Goal: Find specific page/section: Find specific page/section

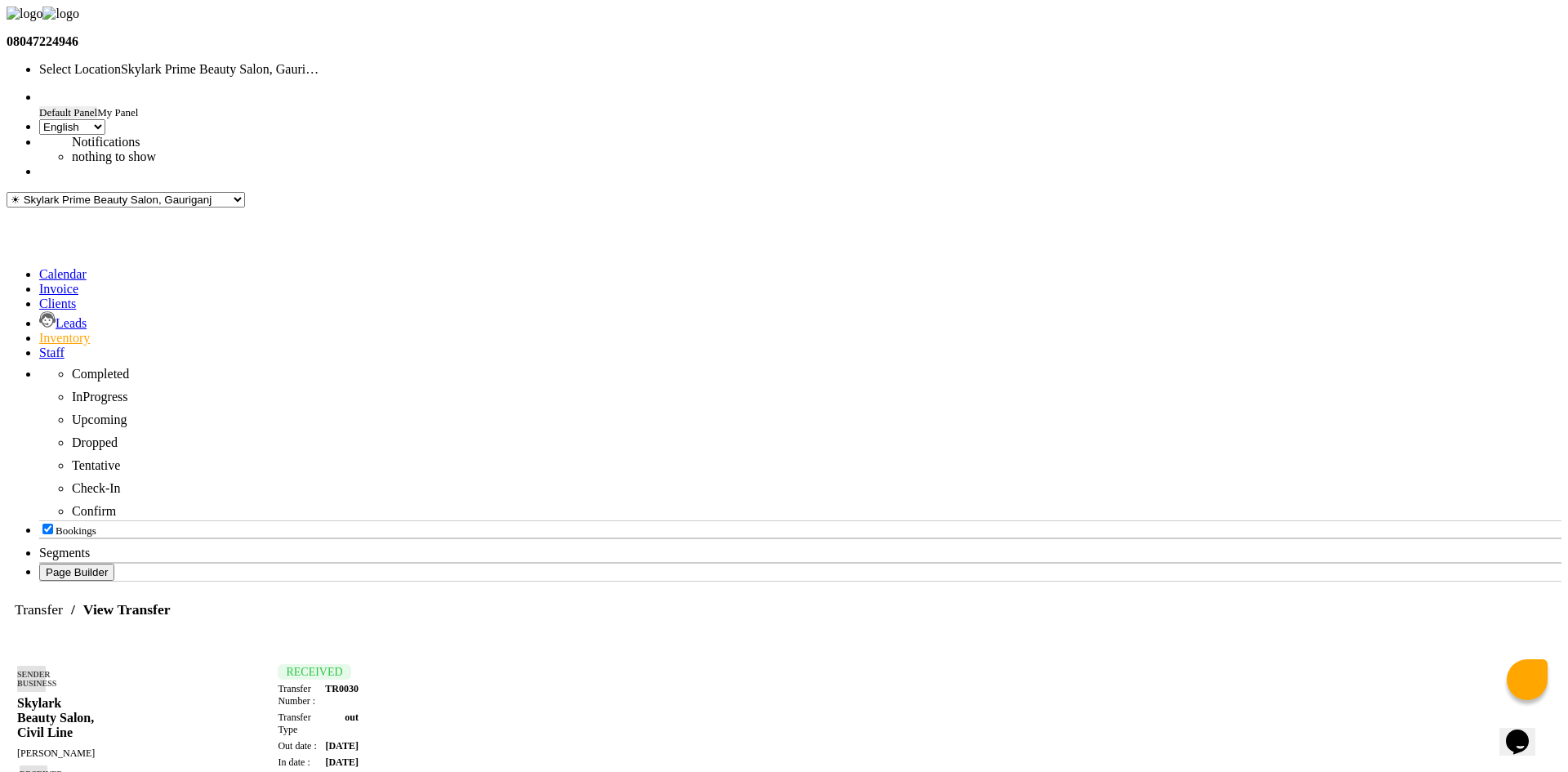
click at [39, 101] on link at bounding box center [39, 101] width 0 height 0
click at [1415, 90] on ul "Default Panel My Panel English ENGLISH Español العربية मराठी हिंदी ગુજરાતી தமிழ…" at bounding box center [784, 134] width 1555 height 89
click at [39, 135] on icon at bounding box center [39, 135] width 0 height 0
click at [1535, 90] on ul "Default Panel My Panel English ENGLISH Español العربية मराठी हिंदी ગુજરાતી தமிழ…" at bounding box center [784, 134] width 1555 height 89
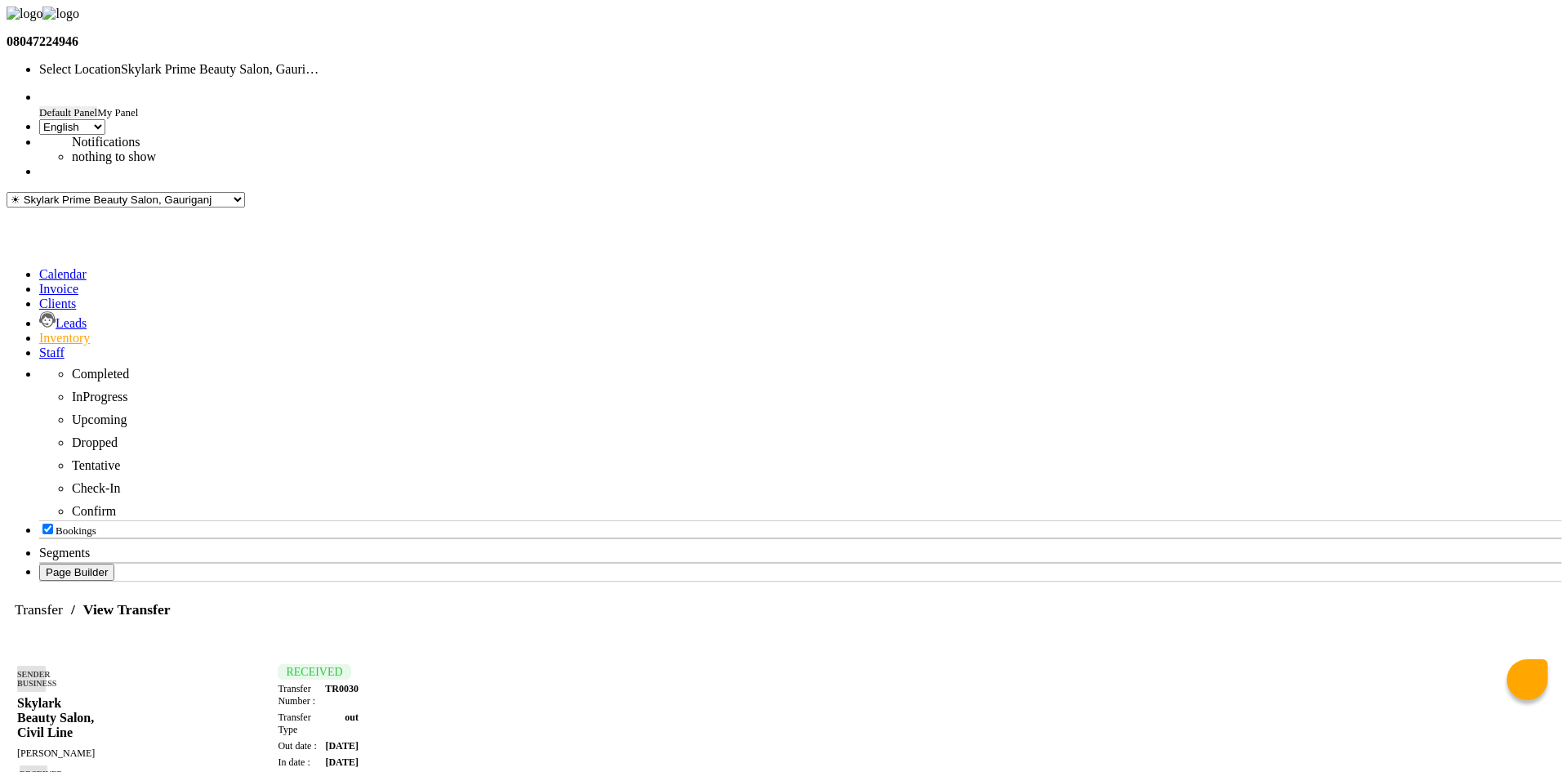
click at [39, 164] on icon at bounding box center [39, 171] width 0 height 14
click at [359, 665] on td "RECEIVED Transfer Number : TR0030 Transfer Type out Out date : [DATE] In date :…" at bounding box center [275, 760] width 171 height 190
